Goal: Information Seeking & Learning: Learn about a topic

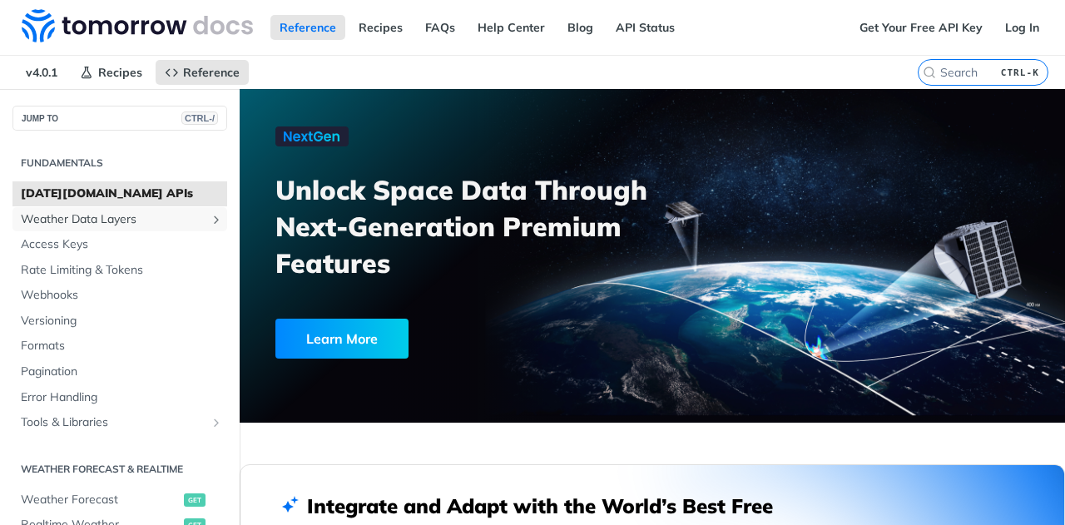
click at [112, 216] on span "Weather Data Layers" at bounding box center [113, 219] width 185 height 17
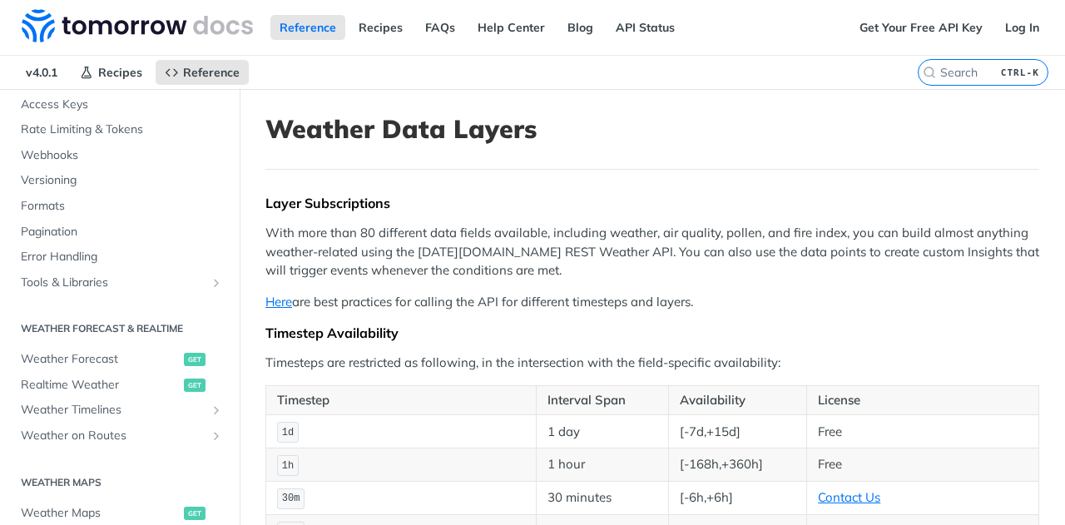
scroll to position [563, 0]
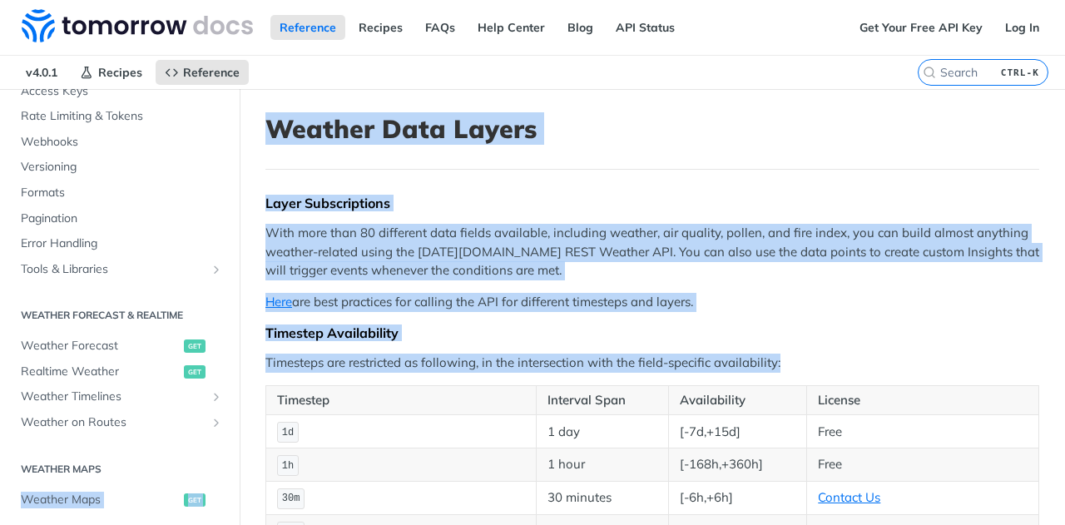
drag, startPoint x: 240, startPoint y: 379, endPoint x: 231, endPoint y: 452, distance: 73.7
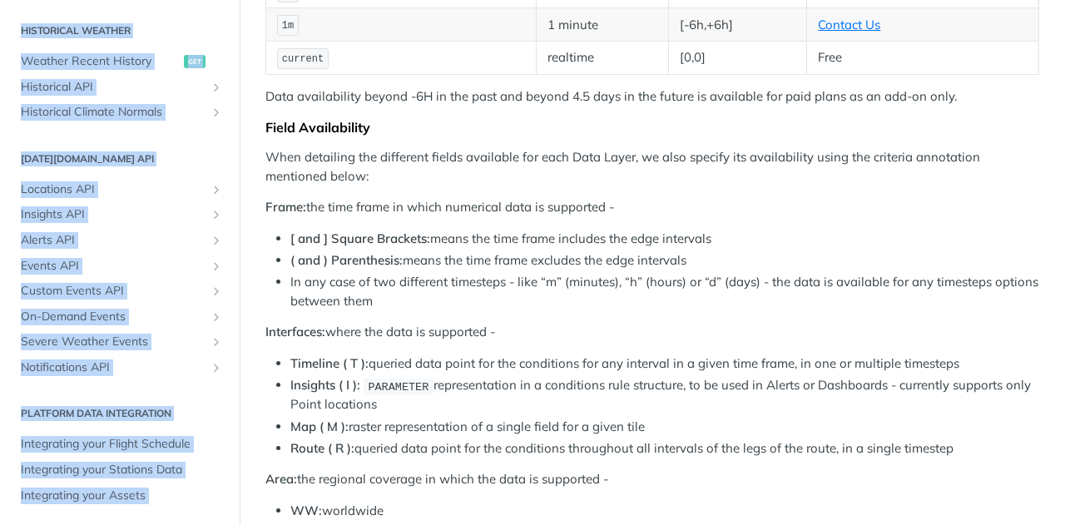
scroll to position [0, 0]
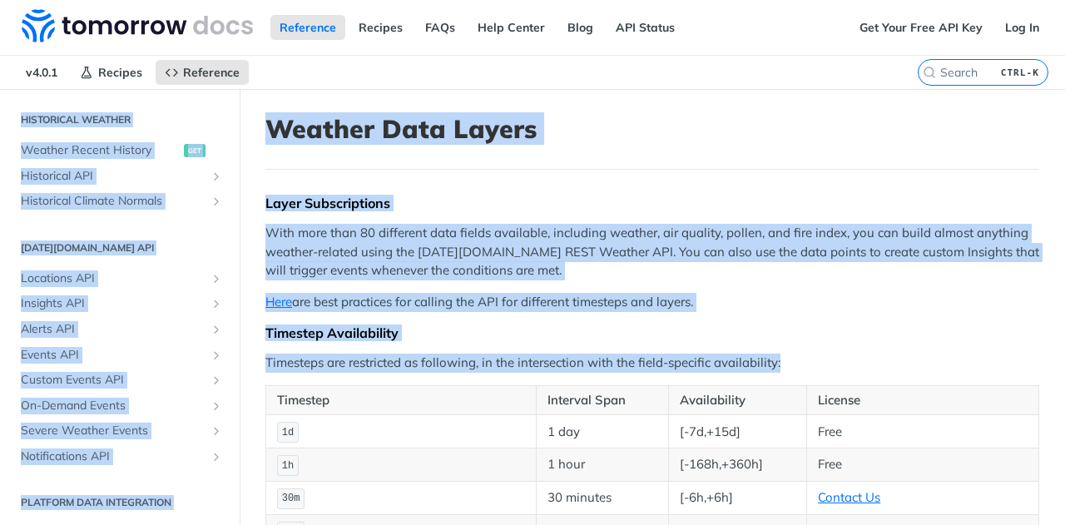
click at [667, 125] on h1 "Weather Data Layers" at bounding box center [652, 129] width 774 height 30
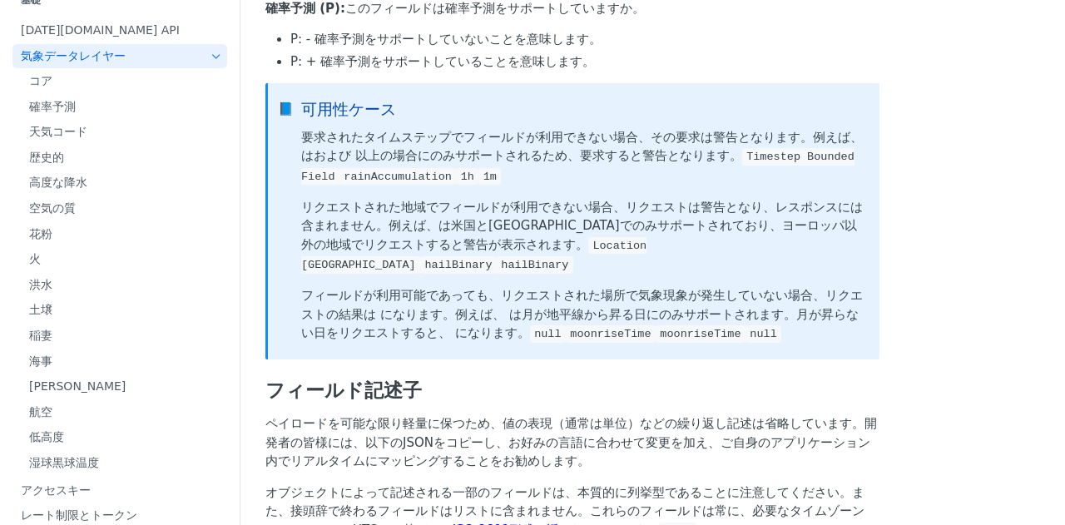
scroll to position [79, 0]
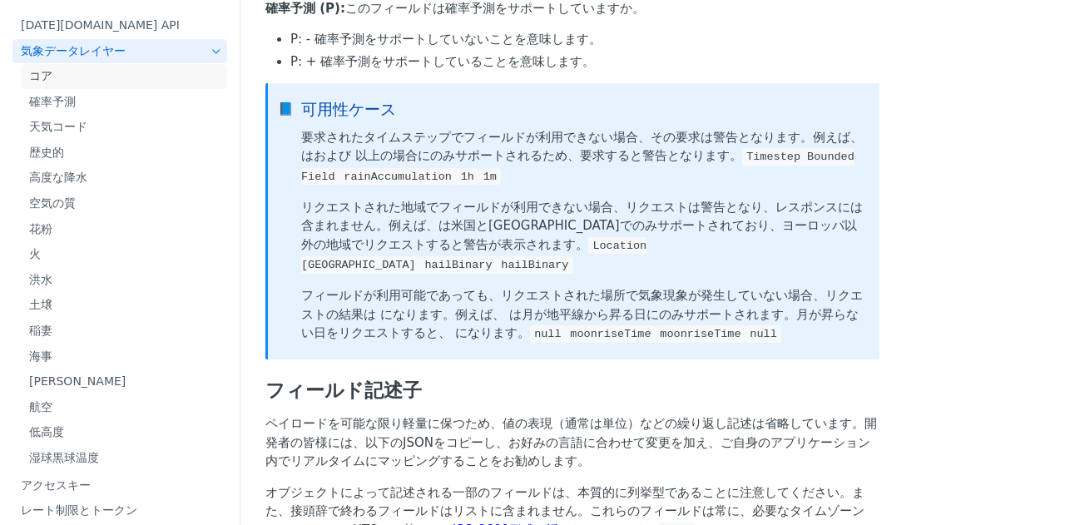
click at [41, 69] on font "コア" at bounding box center [40, 75] width 23 height 13
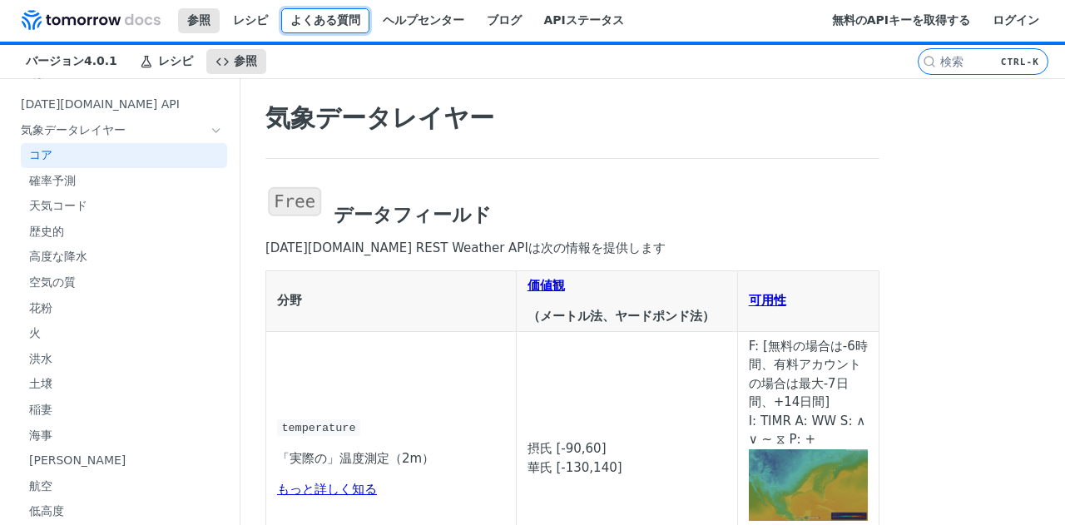
click at [295, 20] on font "よくある質問" at bounding box center [325, 19] width 70 height 13
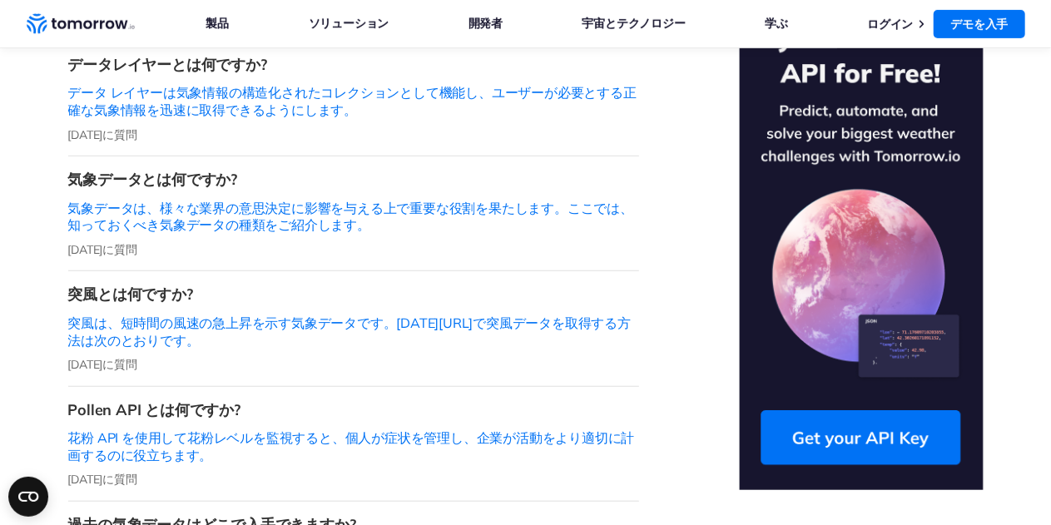
scroll to position [412, 0]
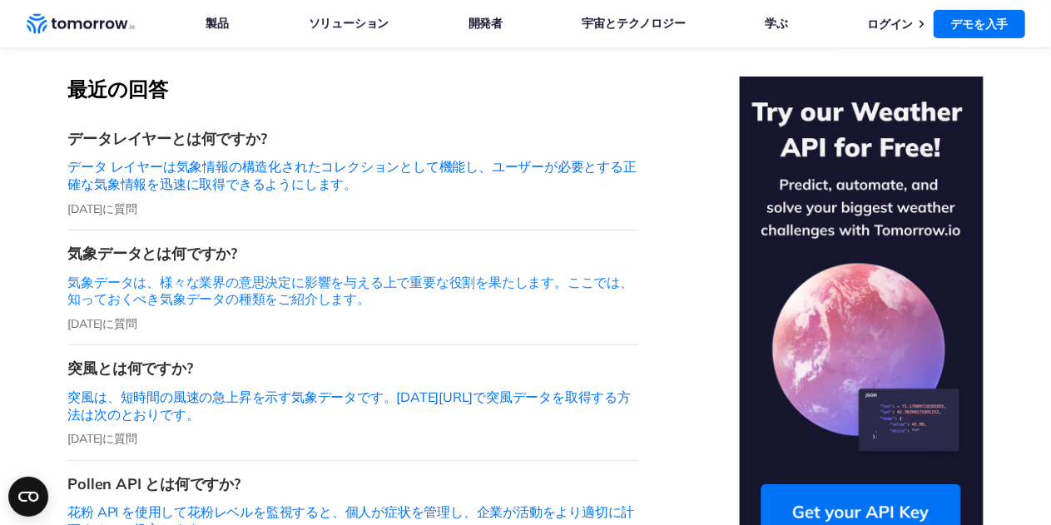
click at [315, 274] on font "気象データは、様々な業界の意思決定に影響を与える上で重要な役割を果たします。ここでは、知っておくべき気象データの種類をご紹介します。" at bounding box center [350, 291] width 565 height 34
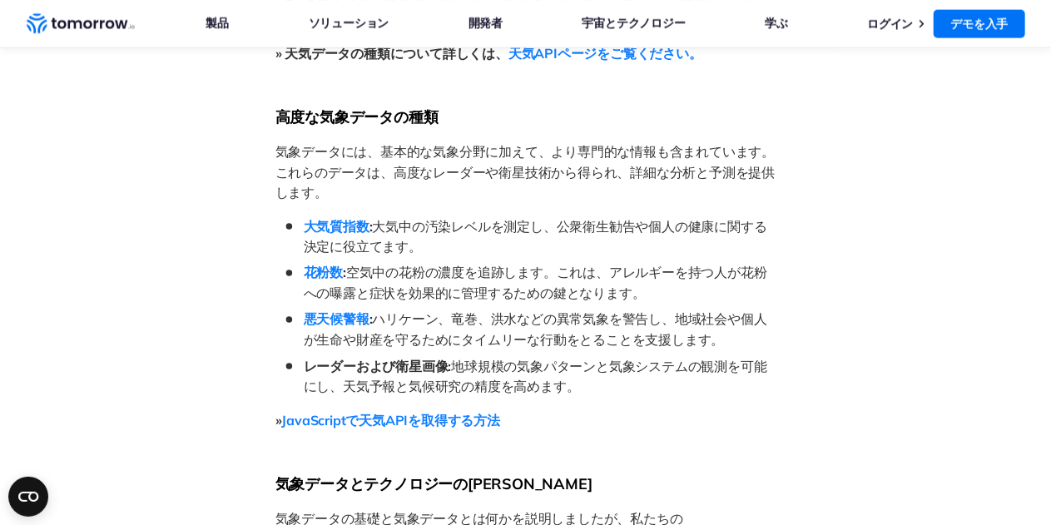
scroll to position [1158, 0]
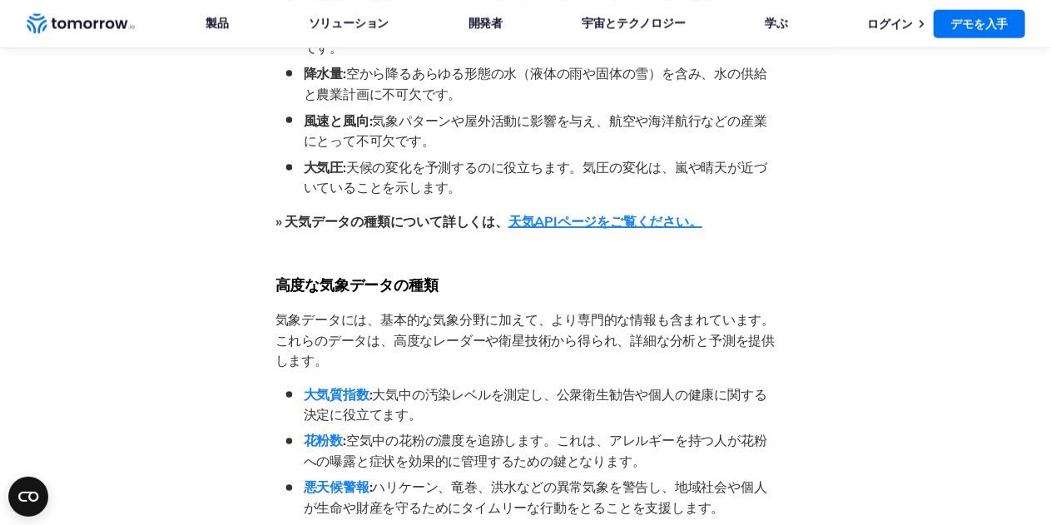
click at [670, 213] on font "天気APIページをご覧ください。" at bounding box center [605, 221] width 194 height 17
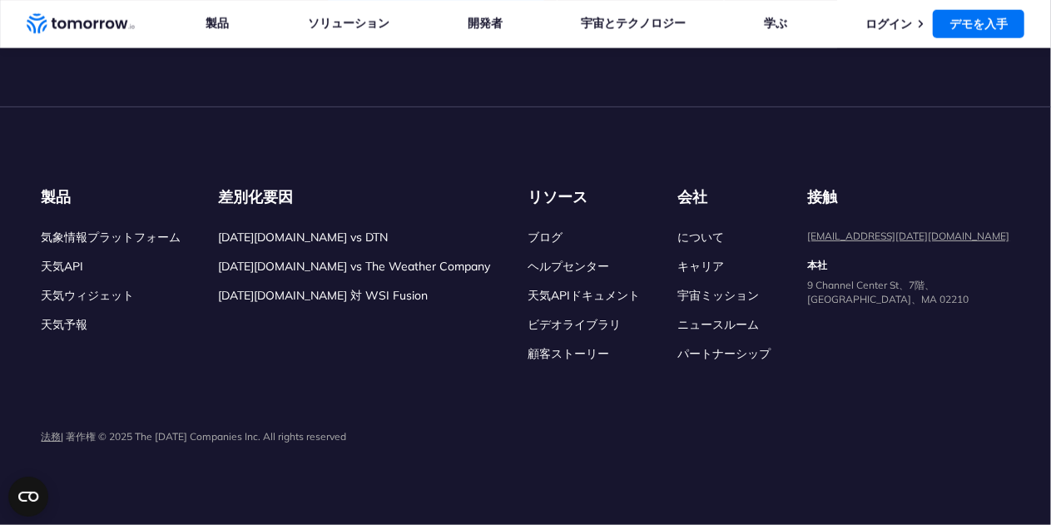
scroll to position [6555, 0]
click at [450, 22] on h4 "Tomorrow.io の天気警報とは何ですか?" at bounding box center [279, 12] width 419 height 20
click at [270, 82] on font "当社の天気 API では、アラートで監視されている Insight" at bounding box center [219, 74] width 298 height 15
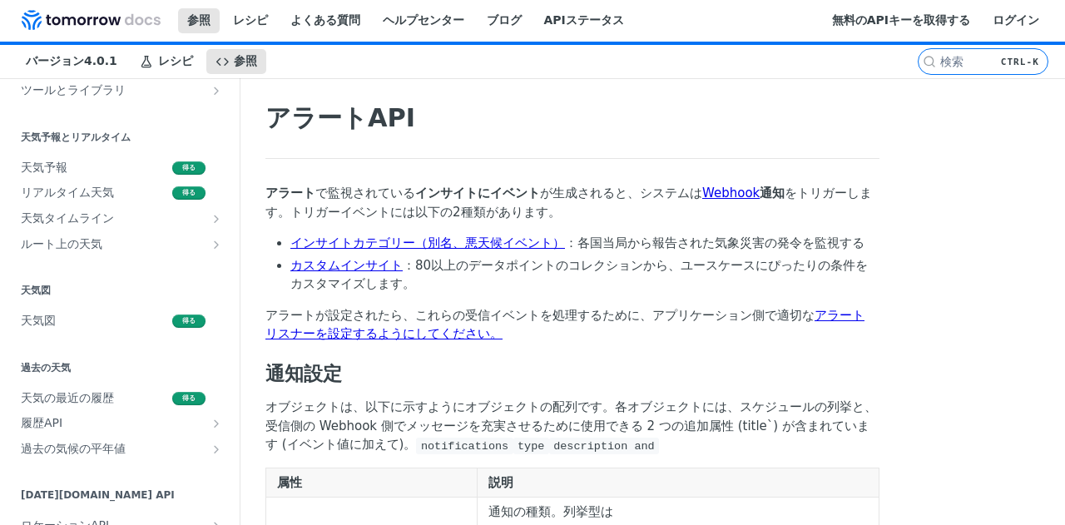
scroll to position [276, 0]
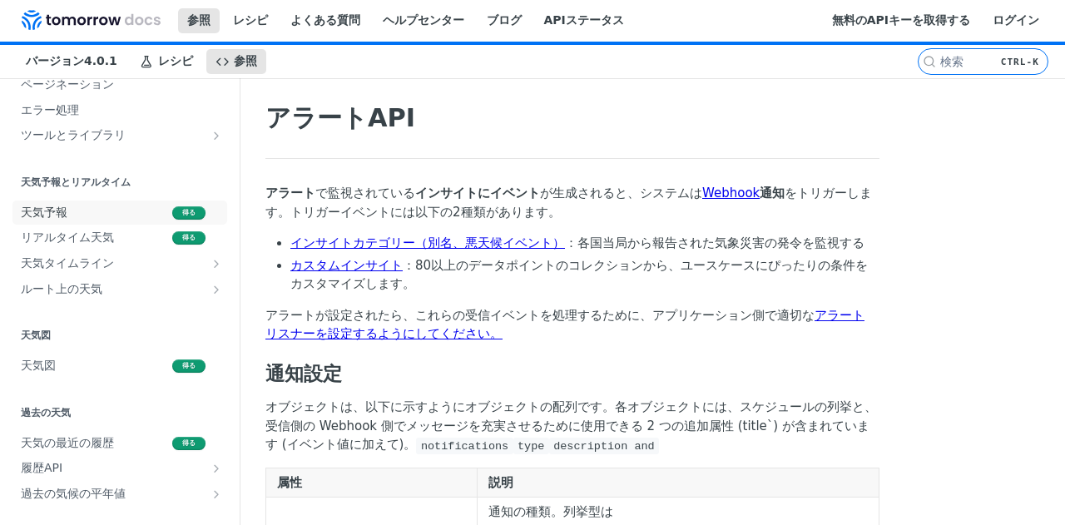
click at [108, 217] on span "天気予報" at bounding box center [94, 213] width 147 height 17
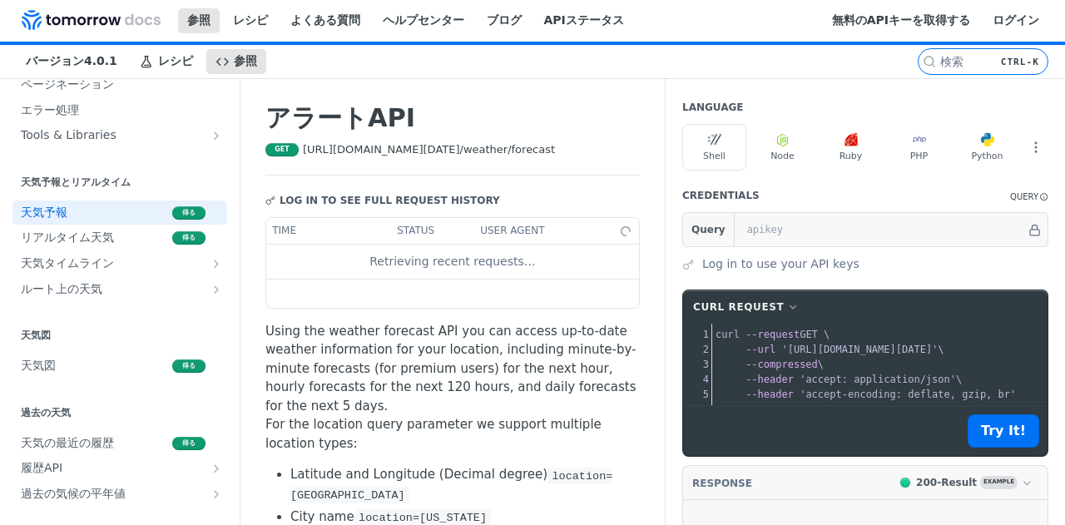
scroll to position [275, 0]
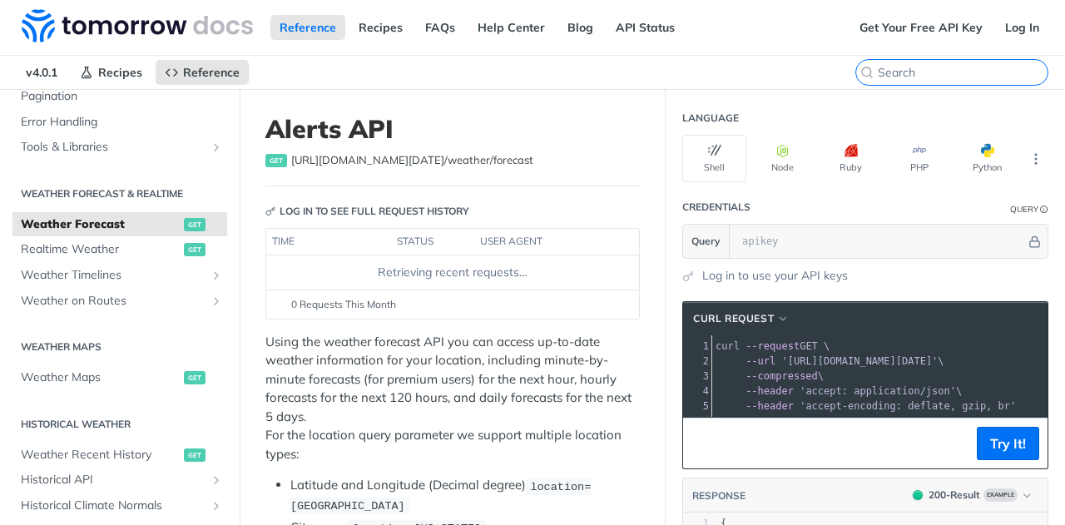
click at [969, 65] on input "search" at bounding box center [963, 72] width 170 height 15
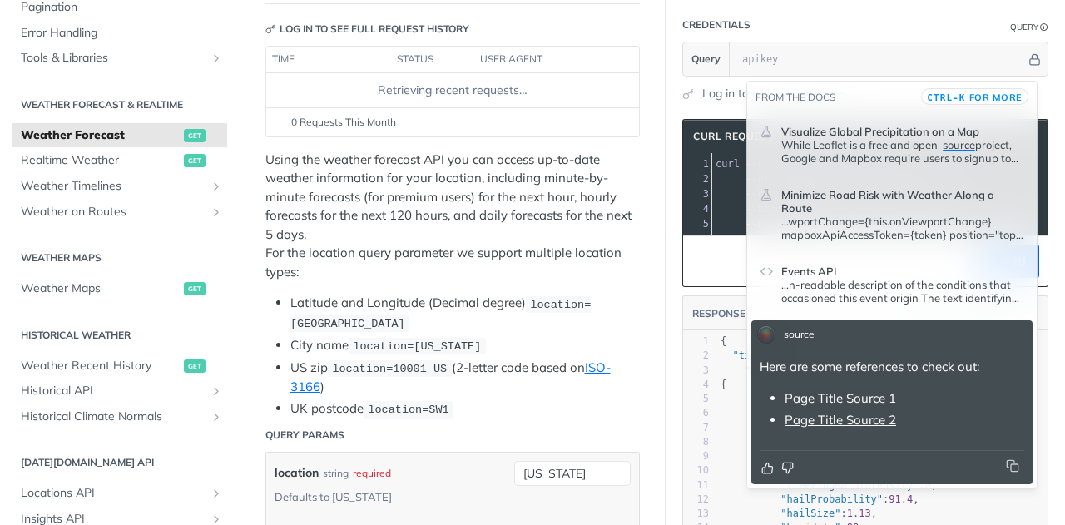
scroll to position [0, 0]
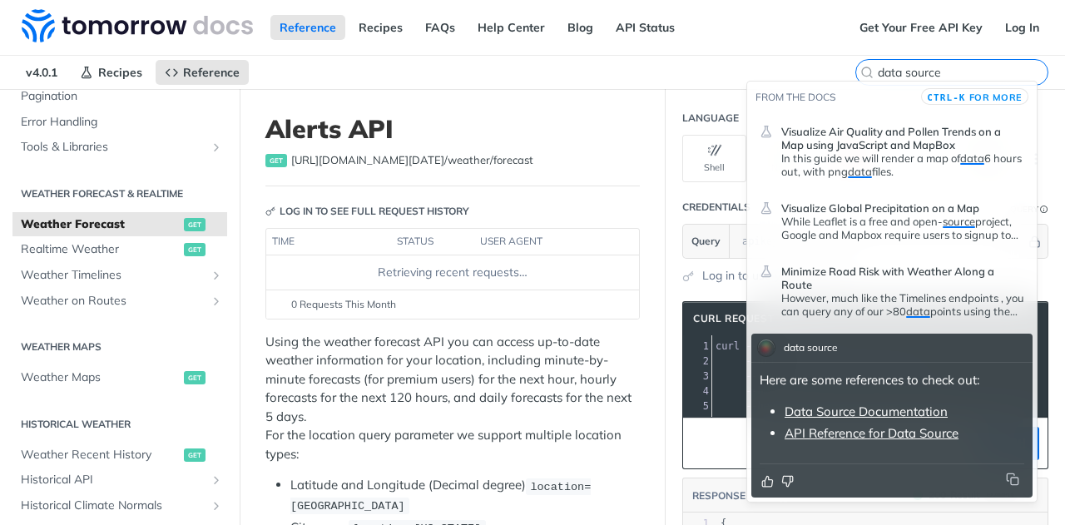
type input "data source"
click at [912, 409] on link "Data Source Documentation" at bounding box center [866, 412] width 163 height 16
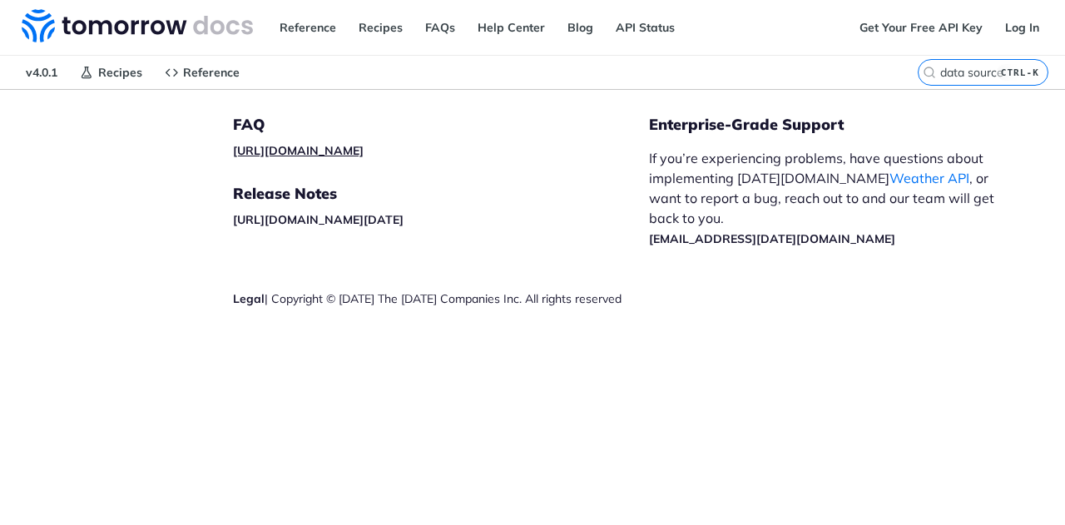
click at [331, 147] on link "https://tomorrowio.zendesk.com/" at bounding box center [298, 150] width 131 height 15
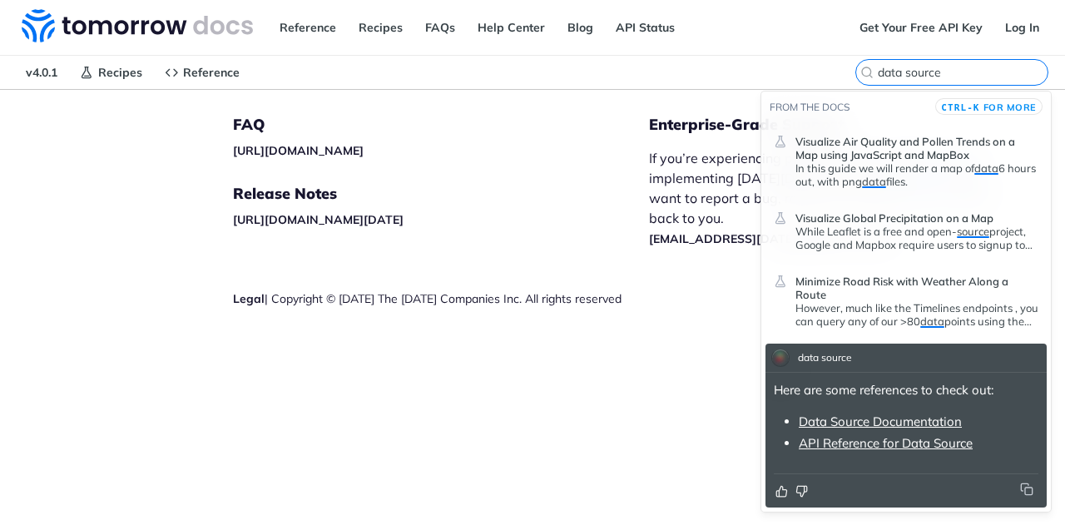
click at [967, 72] on input "data source" at bounding box center [963, 72] width 170 height 15
click at [837, 450] on link "API Reference for Data Source" at bounding box center [886, 443] width 174 height 16
click at [968, 69] on input "data source" at bounding box center [963, 72] width 170 height 15
click at [1001, 111] on span "for more" at bounding box center [1010, 108] width 53 height 12
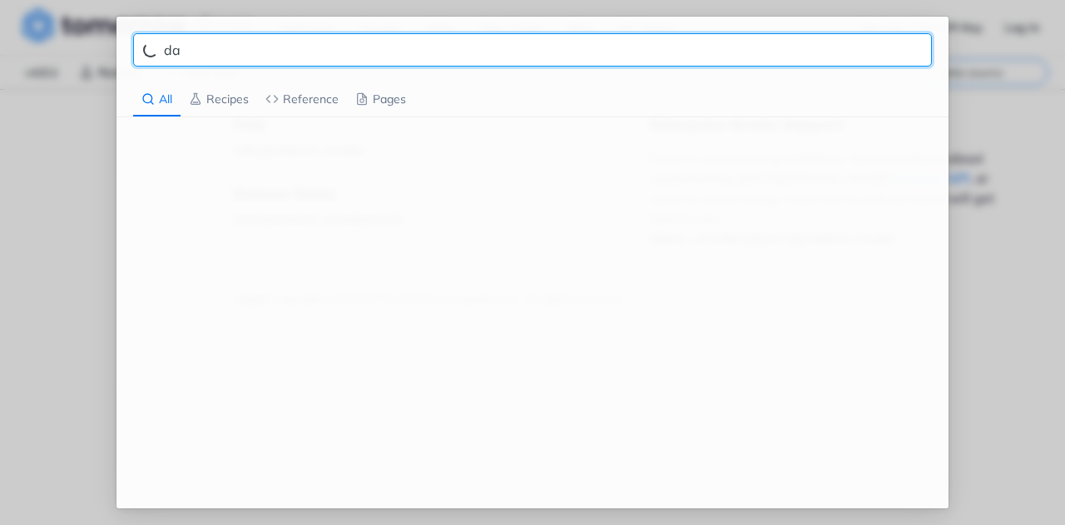
type input "d"
type input "model"
